Goal: Navigation & Orientation: Find specific page/section

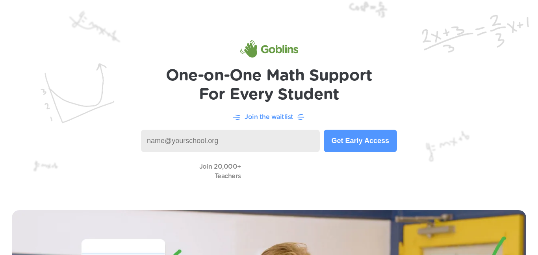
click at [204, 141] on input at bounding box center [230, 141] width 179 height 22
click at [220, 153] on img at bounding box center [269, 99] width 538 height 198
click at [215, 144] on input at bounding box center [230, 141] width 179 height 22
type input "m"
type input "a"
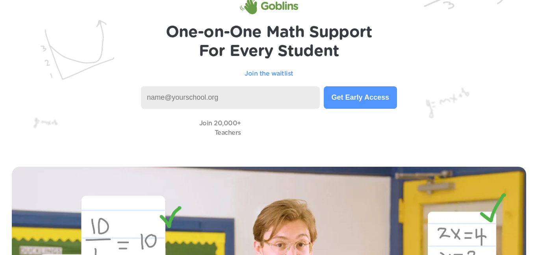
click at [341, 105] on button "Get Early Access" at bounding box center [360, 97] width 73 height 22
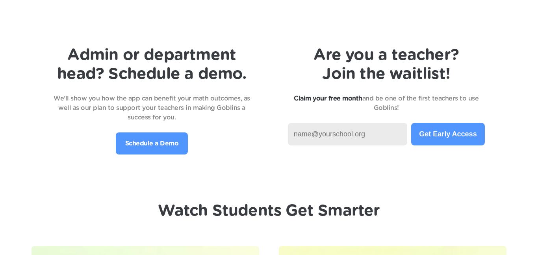
scroll to position [1656, 0]
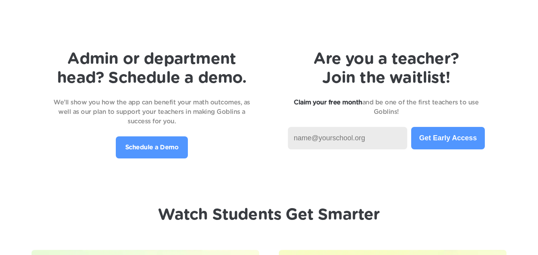
click at [419, 143] on button "Get Early Access" at bounding box center [447, 138] width 73 height 22
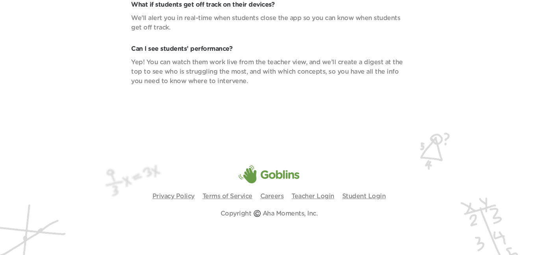
scroll to position [2847, 0]
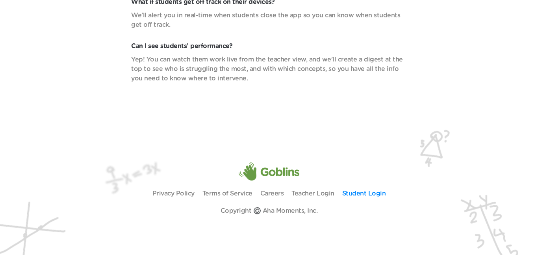
click at [355, 192] on link "Student Login" at bounding box center [364, 193] width 44 height 6
